Goal: Transaction & Acquisition: Purchase product/service

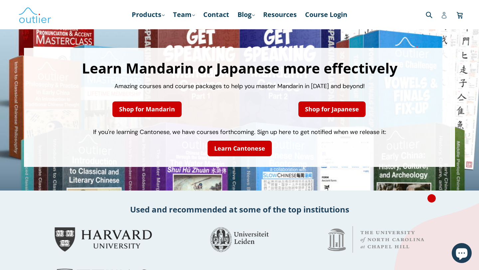
click at [445, 15] on icon at bounding box center [444, 15] width 7 height 7
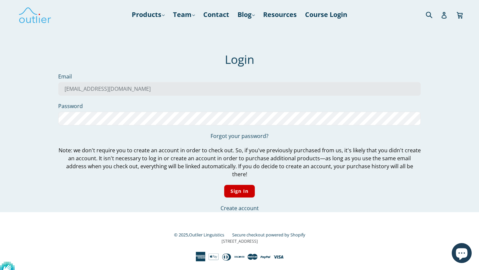
type input "jzxjxzh@gmail.com"
click at [229, 185] on input "Sign In" at bounding box center [239, 191] width 31 height 13
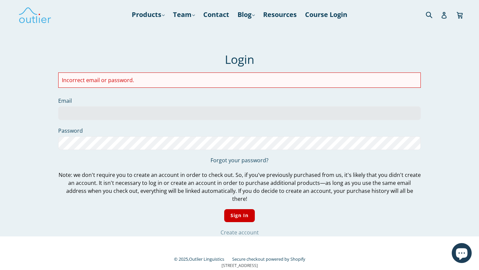
click at [229, 229] on link "Create account" at bounding box center [239, 232] width 38 height 7
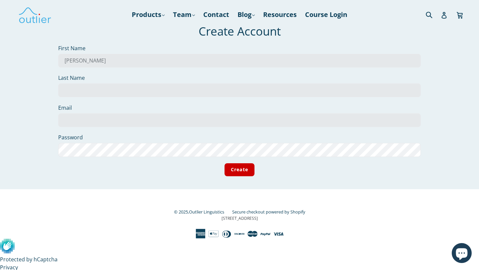
type input "Joshua"
type input "Zhou"
click at [136, 122] on input "jz" at bounding box center [239, 120] width 362 height 14
type input "jzxjxzh@gmail.com"
click at [224, 163] on input "Create" at bounding box center [239, 169] width 30 height 13
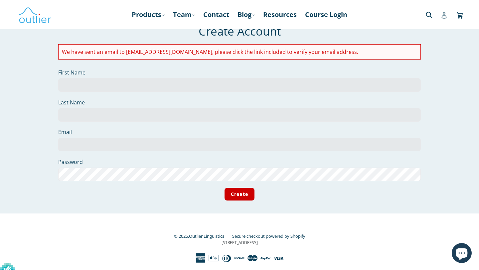
click at [443, 18] on icon at bounding box center [444, 15] width 7 height 7
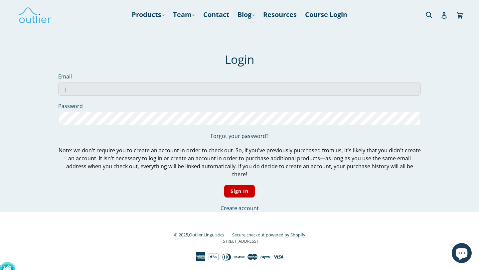
type input "[EMAIL_ADDRESS][DOMAIN_NAME]"
click at [224, 185] on input "Sign In" at bounding box center [239, 191] width 31 height 13
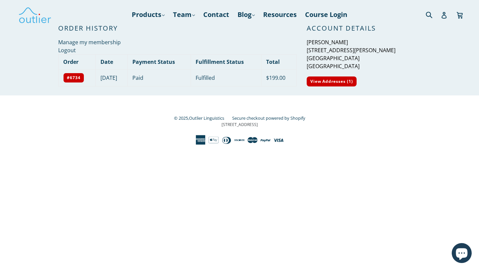
click at [196, 102] on div "© 2025, Outlier Linguistics Secure checkout powered by Shopify [STREET_ADDRESS]" at bounding box center [239, 120] width 362 height 50
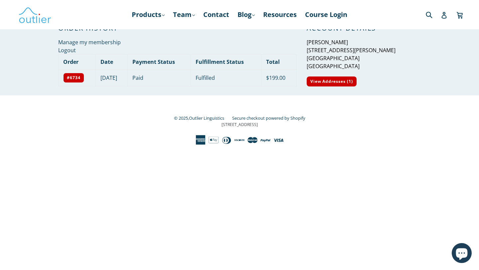
click at [405, 11] on div "Submit" at bounding box center [409, 15] width 110 height 14
click at [140, 14] on link "Products .cls-1{fill:#231f20} expand" at bounding box center [148, 15] width 40 height 12
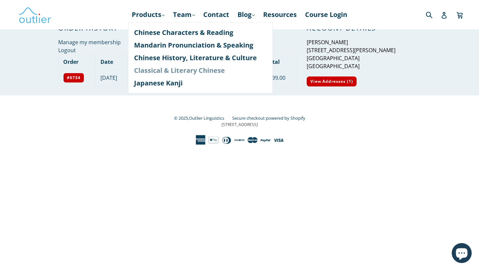
click at [161, 71] on link "Classical & Literary Chinese" at bounding box center [200, 70] width 133 height 13
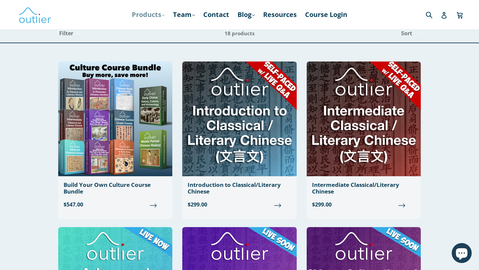
click at [158, 14] on link "Products .cls-1{fill:#231f20} expand" at bounding box center [148, 15] width 40 height 12
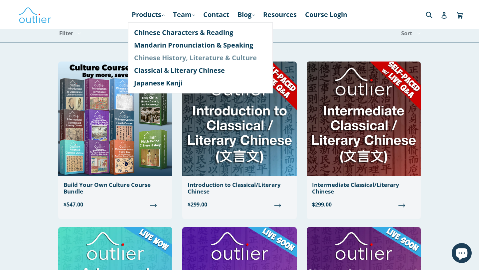
click at [163, 60] on link "Chinese History, Literature & Culture" at bounding box center [200, 58] width 133 height 13
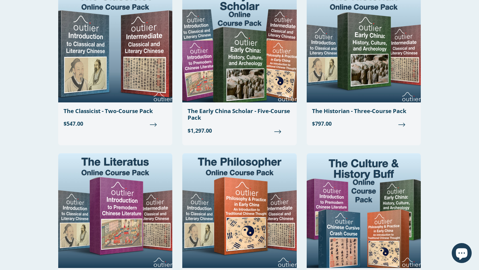
scroll to position [567, 0]
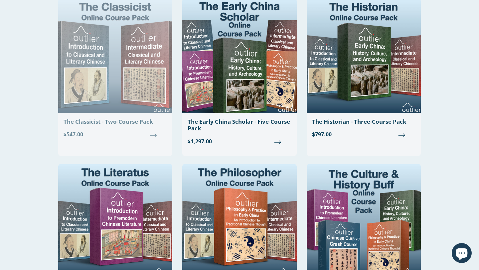
click at [122, 84] on img at bounding box center [115, 55] width 114 height 115
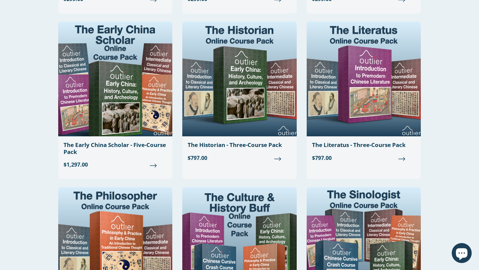
scroll to position [704, 0]
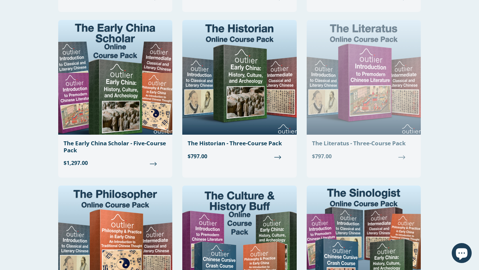
click at [378, 83] on img at bounding box center [364, 77] width 114 height 115
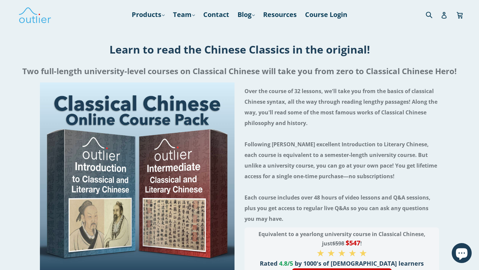
click at [283, 125] on h4 "Over the course of 32 lessons, we'll take you from the basics of classical Chin…" at bounding box center [341, 155] width 195 height 138
click at [283, 126] on h4 "Over the course of 32 lessons, we'll take you from the basics of classical Chin…" at bounding box center [341, 155] width 195 height 138
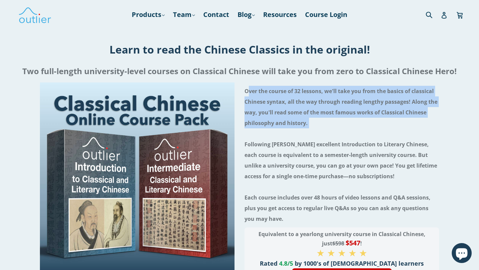
click at [294, 119] on h4 "Over the course of 32 lessons, we'll take you from the basics of classical Chin…" at bounding box center [341, 155] width 195 height 138
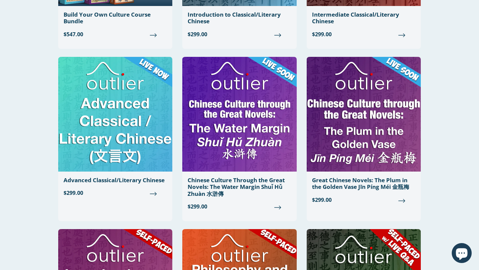
scroll to position [170, 0]
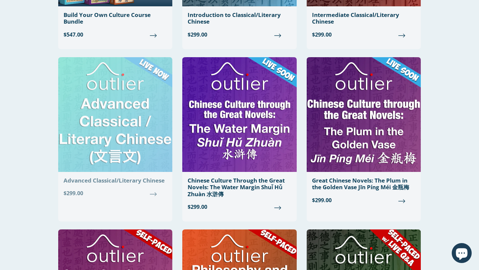
click at [124, 109] on img at bounding box center [115, 114] width 114 height 115
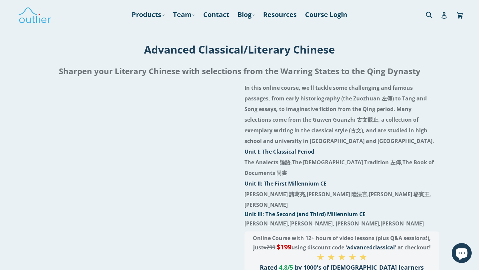
click at [332, 116] on strong "In this online course, we'll tackle some challenging and famous passages, from …" at bounding box center [339, 114] width 190 height 61
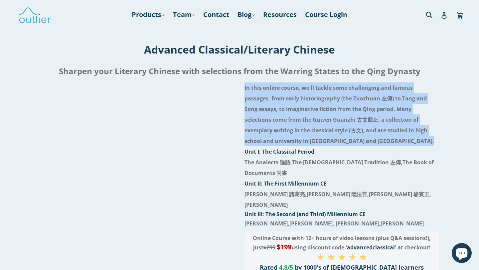
click at [316, 118] on strong "In this online course, we'll tackle some challenging and famous passages, from …" at bounding box center [339, 114] width 190 height 61
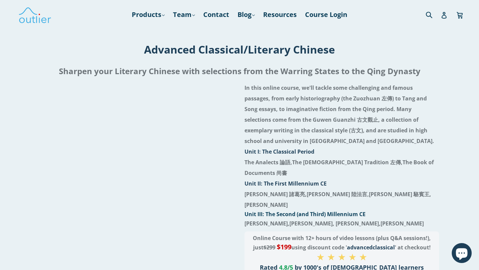
click at [316, 118] on strong "In this online course, we'll tackle some challenging and famous passages, from …" at bounding box center [339, 114] width 190 height 61
click at [308, 118] on strong "In this online course, we'll tackle some challenging and famous passages, from …" at bounding box center [339, 114] width 190 height 61
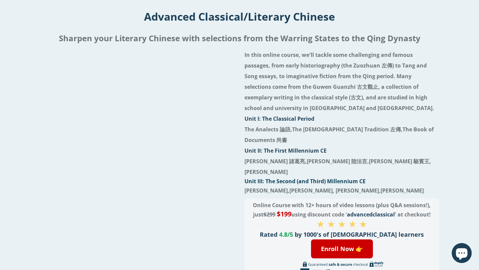
scroll to position [58, 0]
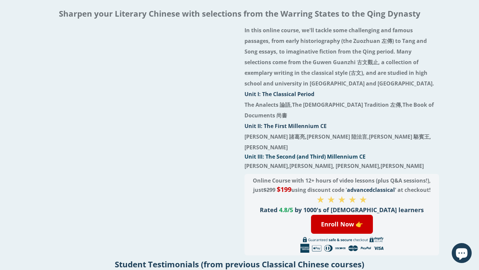
click at [308, 90] on li "Unit I: The Classical Period" at bounding box center [341, 94] width 195 height 11
click at [308, 83] on li "In this online course, we'll tackle some challenging and famous passages, from …" at bounding box center [341, 57] width 195 height 64
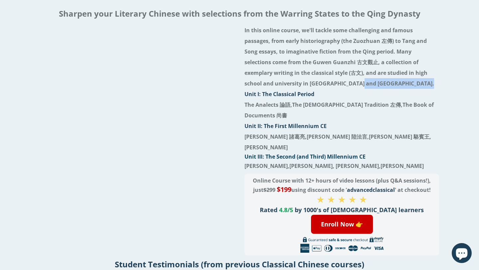
click at [308, 83] on li "In this online course, we'll tackle some challenging and famous passages, from …" at bounding box center [341, 57] width 195 height 64
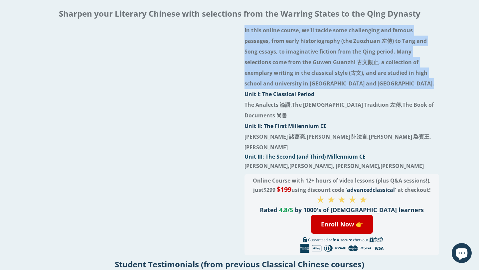
click at [282, 76] on strong "In this online course, we'll tackle some challenging and famous passages, from …" at bounding box center [339, 57] width 190 height 61
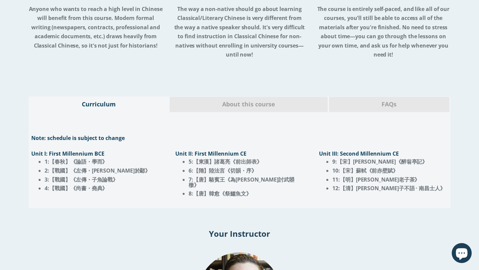
scroll to position [601, 0]
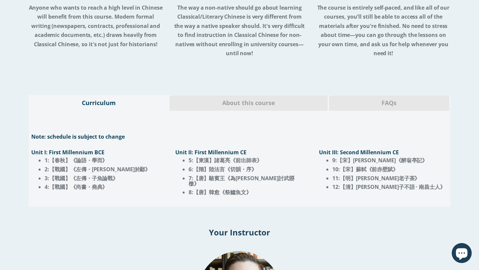
click at [268, 95] on div "About this course" at bounding box center [248, 103] width 159 height 16
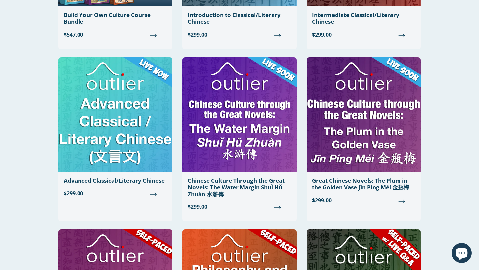
scroll to position [146, 0]
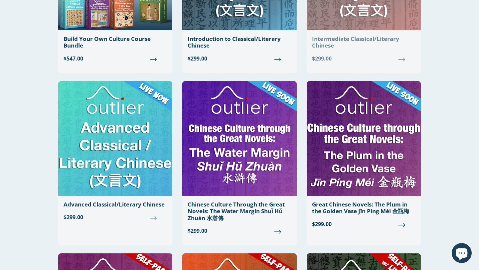
click at [373, 48] on div "Intermediate Classical/Literary Chinese" at bounding box center [363, 43] width 103 height 14
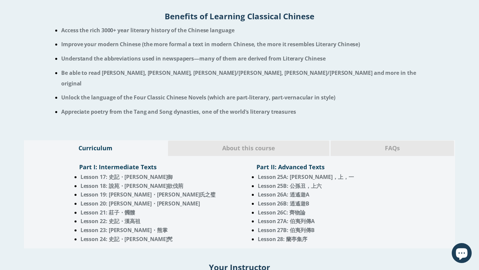
scroll to position [487, 0]
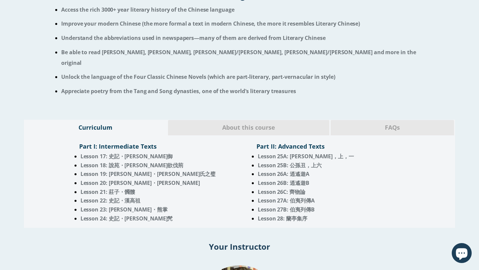
click at [237, 139] on div "Part I: Intermediate Texts Lesson 17: 史記・晏子之御 Lesson 18: 說苑・吳王欲伐荊 Lesson 19: 韓非…" at bounding box center [239, 180] width 345 height 82
click at [253, 123] on span "About this course" at bounding box center [248, 127] width 151 height 9
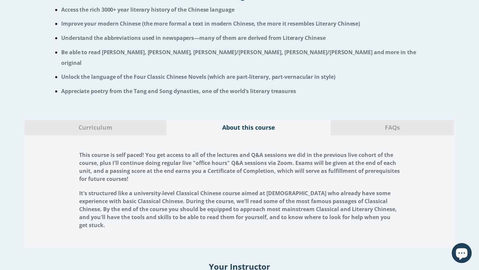
click at [394, 120] on div "FAQs" at bounding box center [392, 128] width 124 height 16
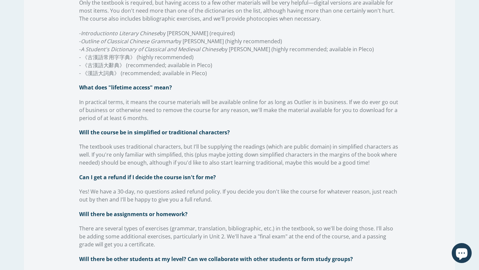
scroll to position [878, 0]
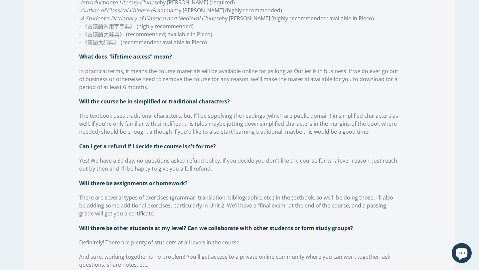
click at [229, 114] on span "The textbook uses traditional characters, but I'll be supplying the readings (w…" at bounding box center [238, 123] width 319 height 23
click at [208, 112] on span "The textbook uses traditional characters, but I'll be supplying the readings (w…" at bounding box center [238, 123] width 319 height 23
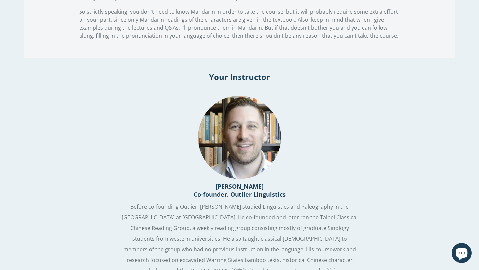
scroll to position [1338, 0]
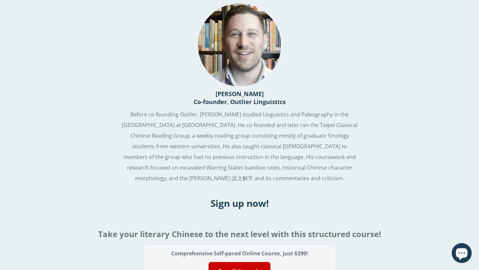
click at [256, 112] on p "Before co-founding Outlier, John studied Linguistics and Paleography in the Gra…" at bounding box center [239, 146] width 239 height 74
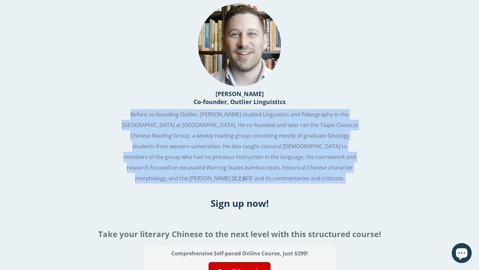
click at [240, 111] on span "Before co-founding Outlier, John studied Linguistics and Paleography in the Gra…" at bounding box center [240, 146] width 236 height 71
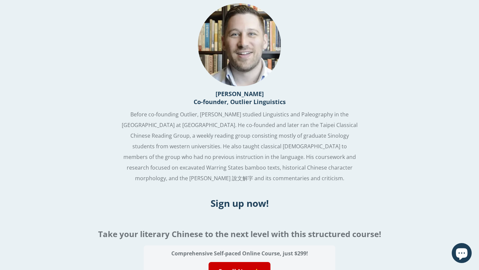
click at [245, 90] on h3 "John Renfroe Co-founder, Outlier Linguistics" at bounding box center [239, 98] width 479 height 16
copy h3 "[PERSON_NAME]"
click at [146, 147] on span "Before co-founding Outlier, John studied Linguistics and Paleography in the Gra…" at bounding box center [240, 146] width 236 height 71
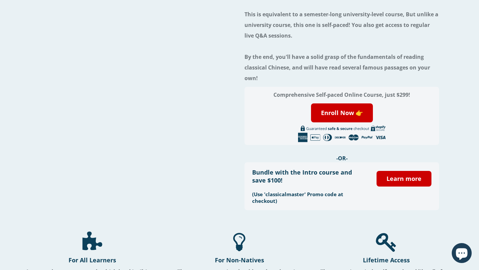
scroll to position [0, 0]
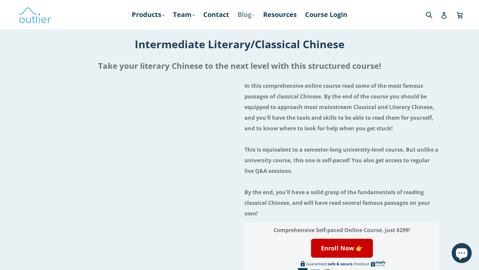
click at [239, 17] on link "Blog .cls-1{fill:#231f20} expand" at bounding box center [246, 15] width 24 height 12
click at [445, 14] on icon at bounding box center [443, 15] width 5 height 7
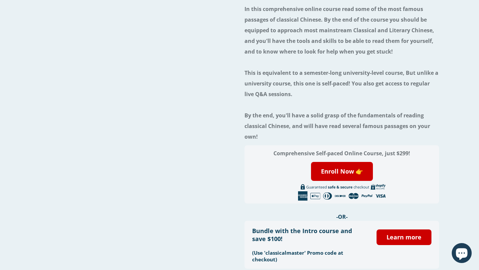
scroll to position [181, 0]
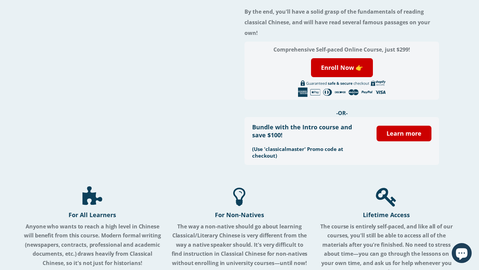
click at [343, 155] on h3 "(Use 'classicalmaster' Promo code at checkout)" at bounding box center [309, 152] width 114 height 13
click at [307, 147] on h3 "(Use 'classicalmaster' Promo code at checkout)" at bounding box center [309, 152] width 114 height 13
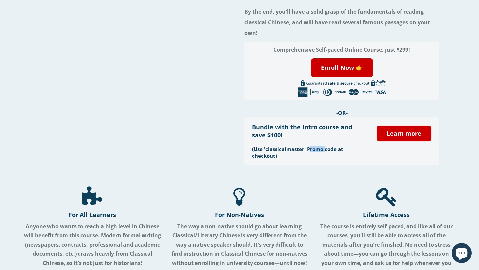
click at [297, 147] on h3 "(Use 'classicalmaster' Promo code at checkout)" at bounding box center [309, 152] width 114 height 13
copy h3 "classicalmaster"
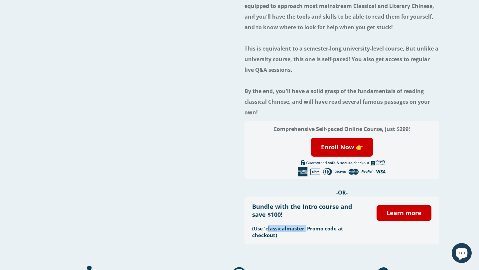
scroll to position [94, 0]
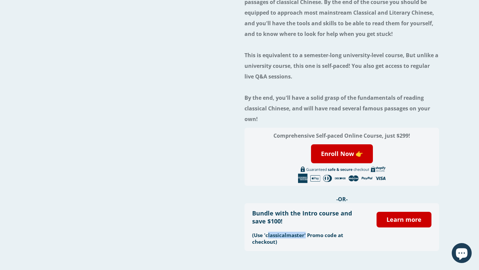
click at [224, 159] on div at bounding box center [137, 120] width 195 height 274
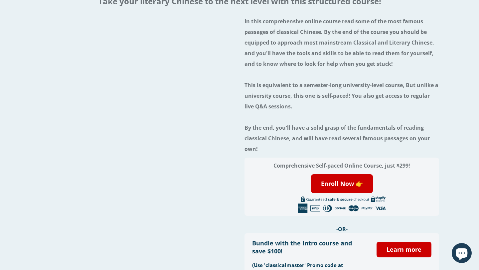
scroll to position [70, 0]
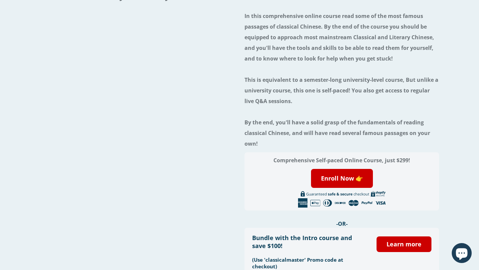
click at [288, 107] on h4 "In this comprehensive online course read some of the most famous passages of cl…" at bounding box center [341, 80] width 195 height 138
click at [290, 98] on h4 "In this comprehensive online course read some of the most famous passages of cl…" at bounding box center [341, 80] width 195 height 138
click at [265, 99] on h4 "In this comprehensive online course read some of the most famous passages of cl…" at bounding box center [341, 80] width 195 height 138
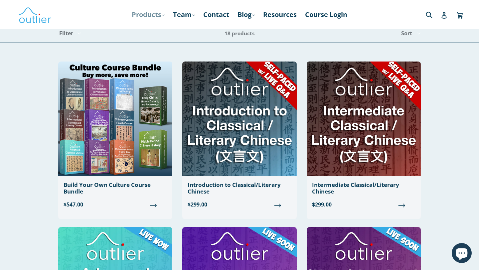
click at [158, 15] on link "Products .cls-1{fill:#231f20} expand" at bounding box center [148, 15] width 40 height 12
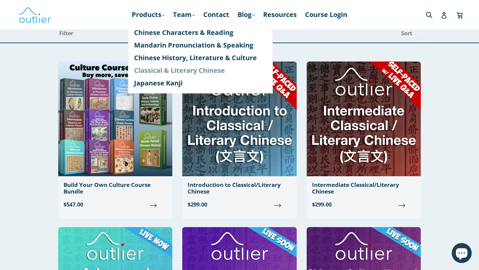
click at [170, 68] on link "Classical & Literary Chinese" at bounding box center [200, 70] width 133 height 13
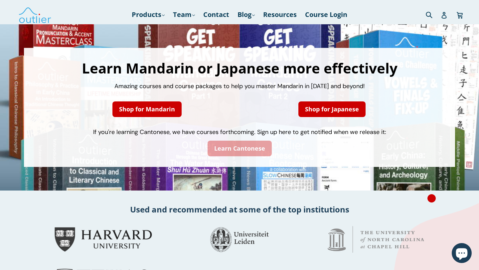
click at [235, 149] on link "Learn Cantonese" at bounding box center [240, 149] width 64 height 16
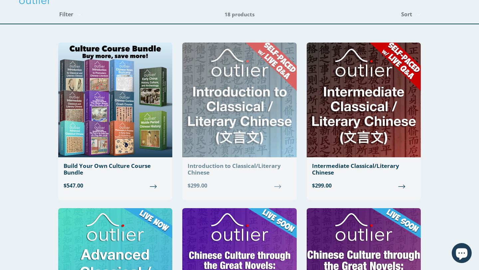
scroll to position [35, 0]
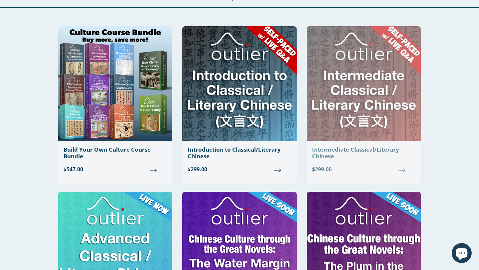
click at [402, 95] on img at bounding box center [364, 83] width 114 height 115
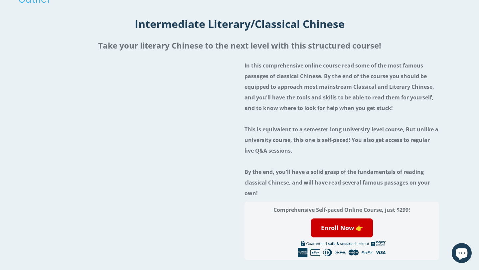
scroll to position [111, 0]
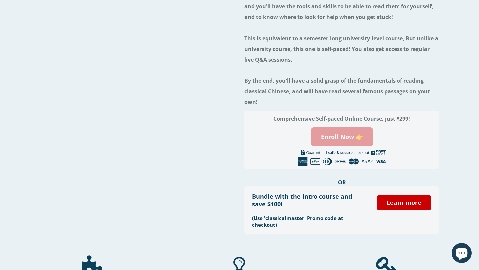
click at [331, 133] on link "Enroll Now 👉" at bounding box center [342, 136] width 62 height 19
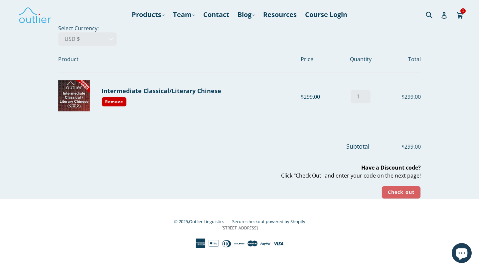
click at [399, 193] on input "Check out" at bounding box center [400, 192] width 39 height 13
